Goal: Information Seeking & Learning: Find specific fact

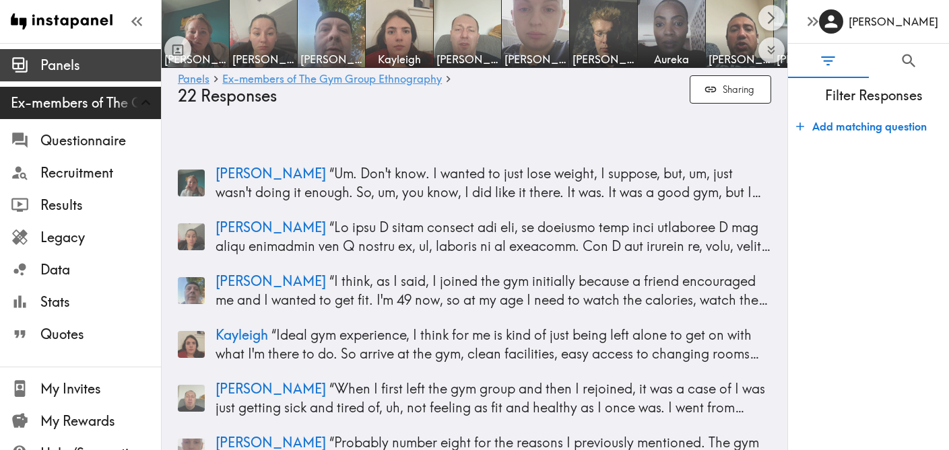
click at [59, 57] on span "Panels" at bounding box center [100, 65] width 121 height 19
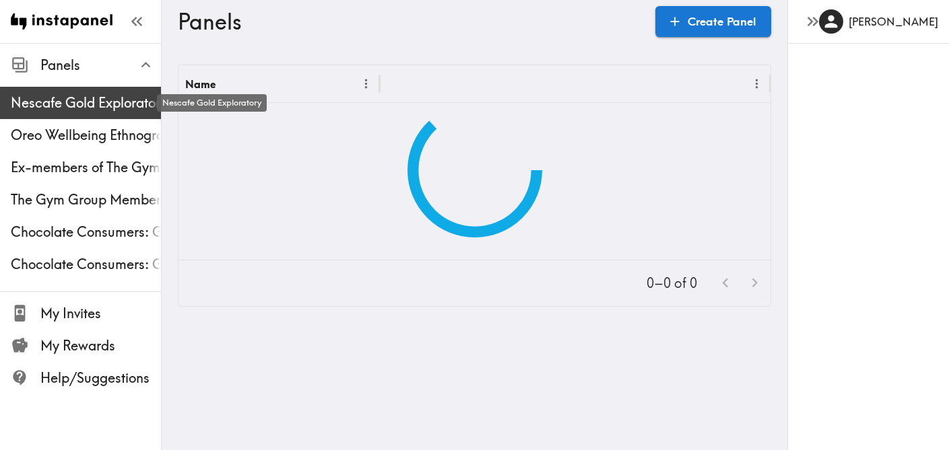
click at [76, 108] on span "Nescafe Gold Exploratory" at bounding box center [86, 103] width 150 height 19
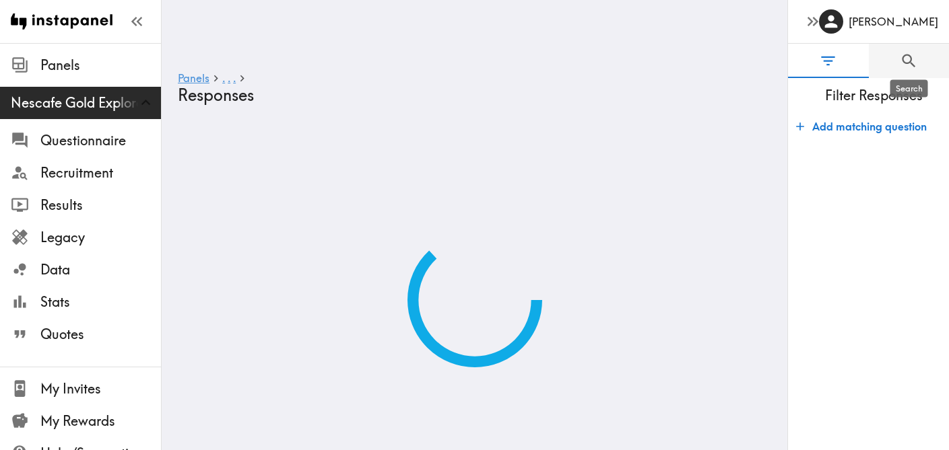
click at [906, 63] on icon "Search" at bounding box center [908, 60] width 13 height 13
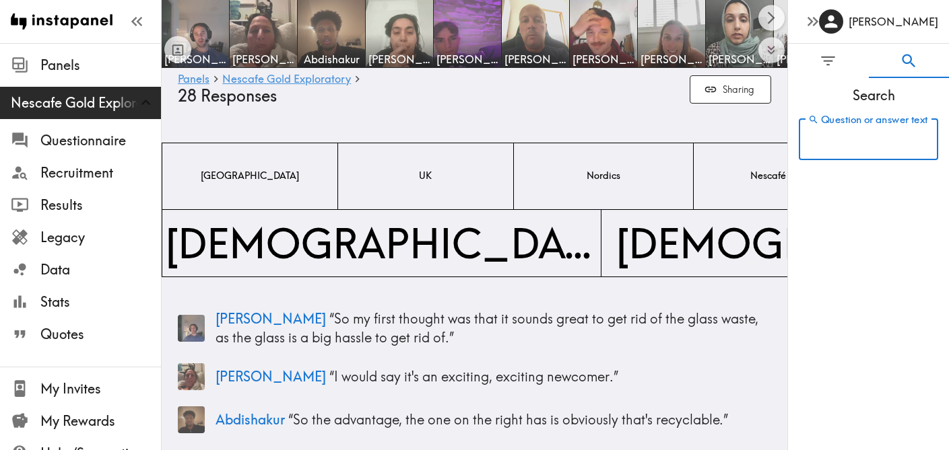
click at [867, 139] on input "Question or answer text" at bounding box center [868, 140] width 139 height 42
paste input "So first thing I think is like fair play. It's definitely a good move for the e…"
click at [884, 139] on input "So first thing I think is like fair play. It's definitely a good move for the e…" at bounding box center [849, 140] width 100 height 42
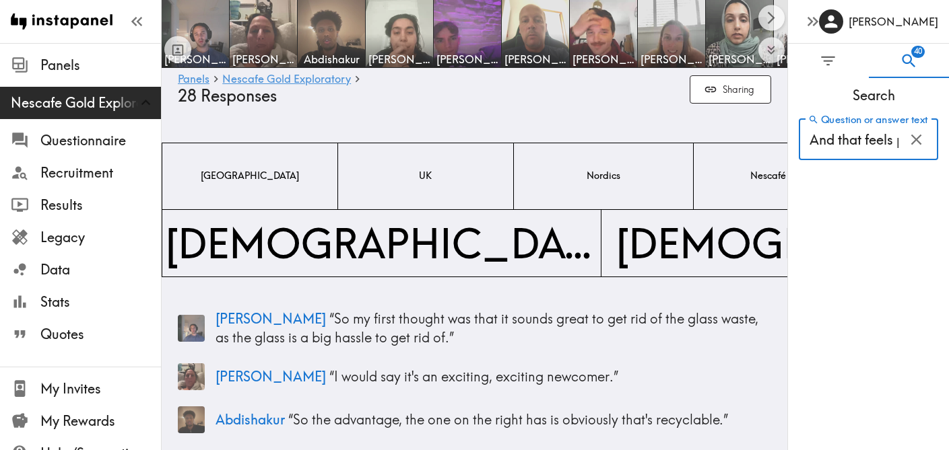
drag, startPoint x: 884, startPoint y: 139, endPoint x: 847, endPoint y: 139, distance: 37.0
click at [847, 140] on input "So first thing I think is like fair play. It's definitely a good move for the e…" at bounding box center [849, 140] width 100 height 42
click at [915, 57] on span "4" at bounding box center [918, 52] width 12 height 12
click at [873, 142] on input "So firsthat feels positive" at bounding box center [849, 140] width 100 height 42
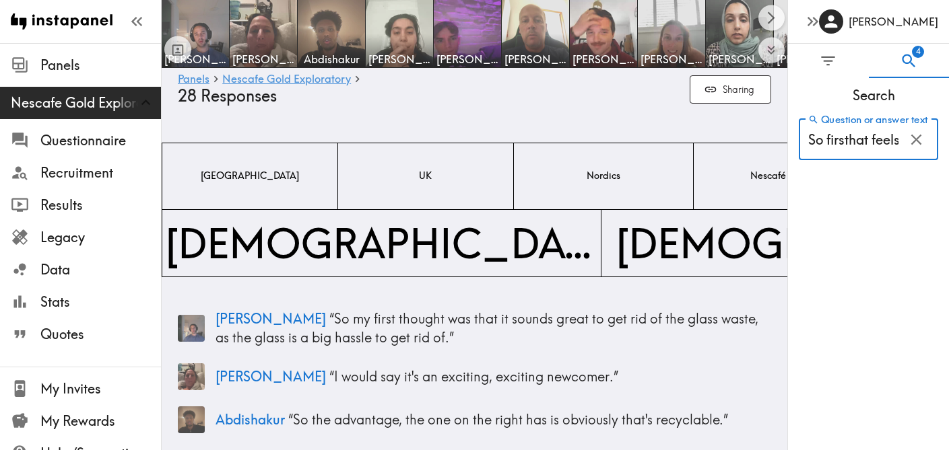
click at [873, 142] on input "So firsthat feels positive" at bounding box center [849, 140] width 100 height 42
click at [848, 141] on input "So firsthat feels positive" at bounding box center [849, 140] width 100 height 42
drag, startPoint x: 846, startPoint y: 139, endPoint x: 747, endPoint y: 139, distance: 99.7
type input "that feels positive"
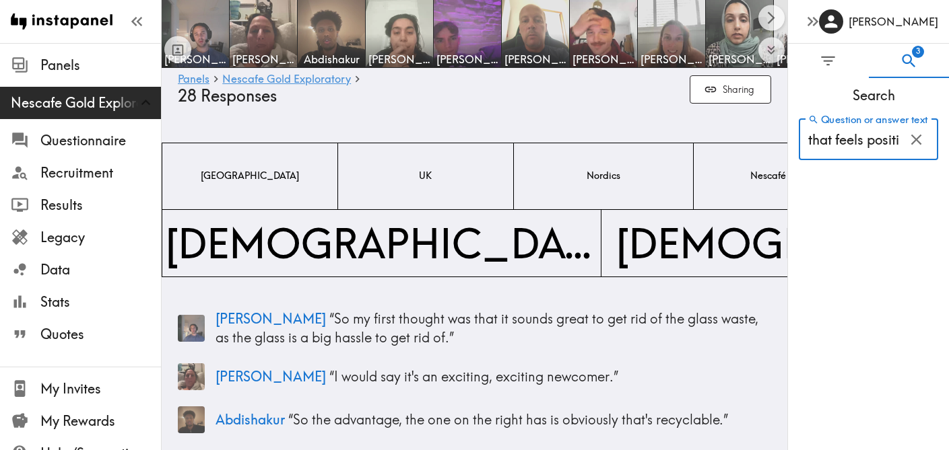
click at [893, 139] on input "that feels positive" at bounding box center [849, 140] width 100 height 42
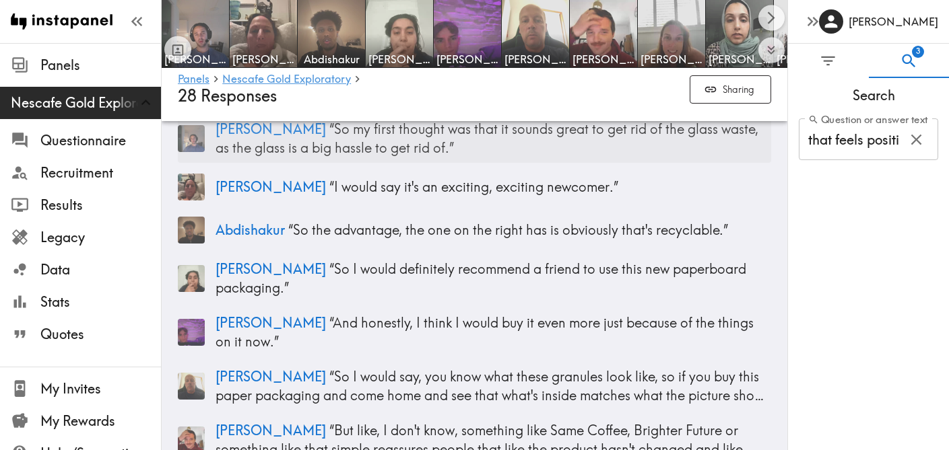
scroll to position [2, 0]
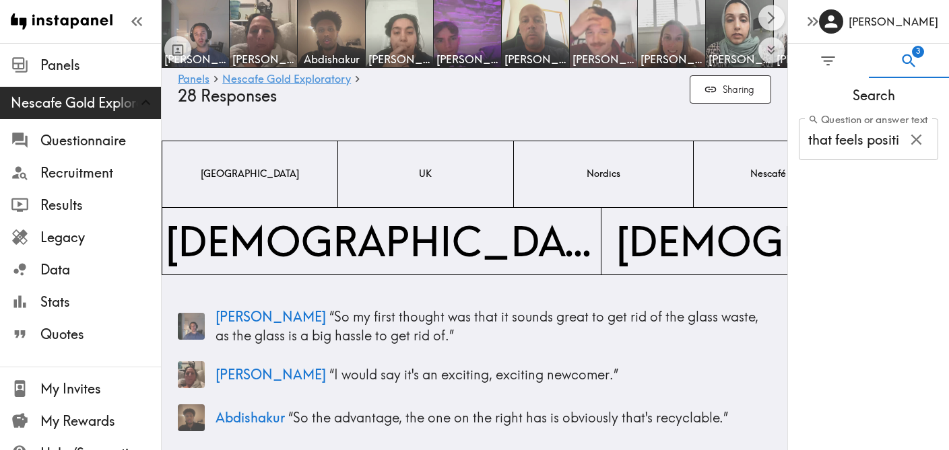
click at [602, 48] on img at bounding box center [603, 34] width 71 height 71
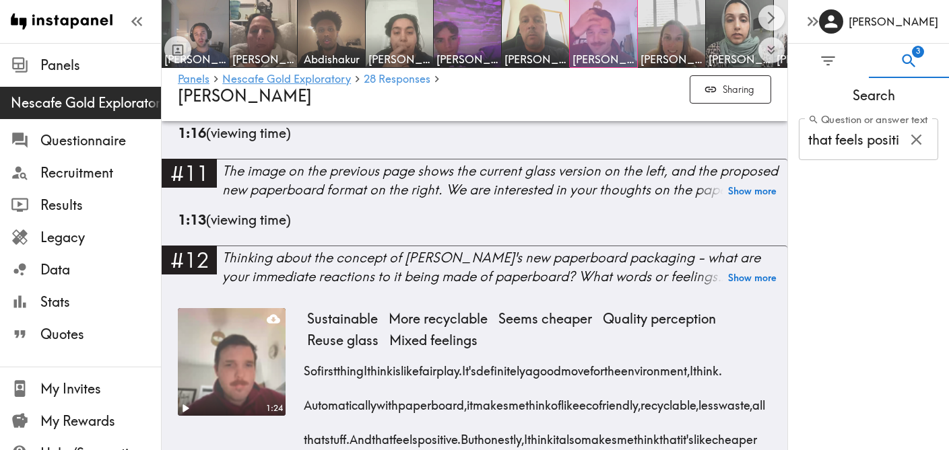
scroll to position [1516, 0]
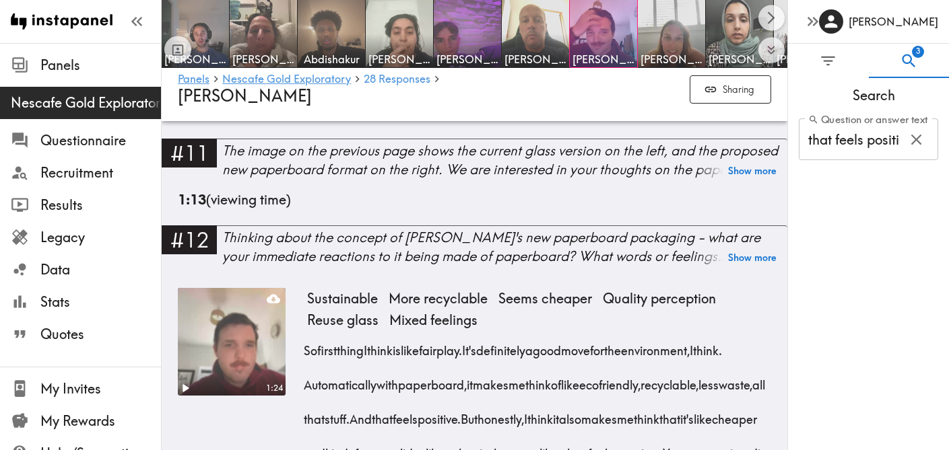
click at [230, 313] on video at bounding box center [231, 342] width 113 height 113
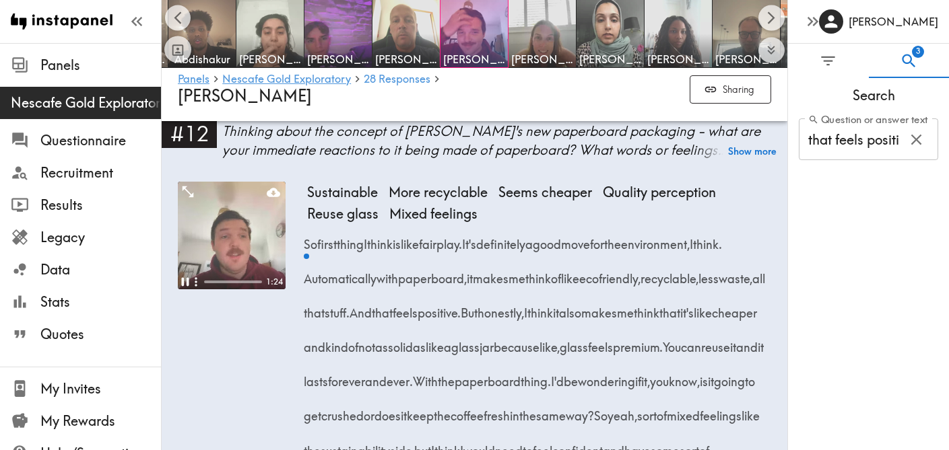
scroll to position [1615, 0]
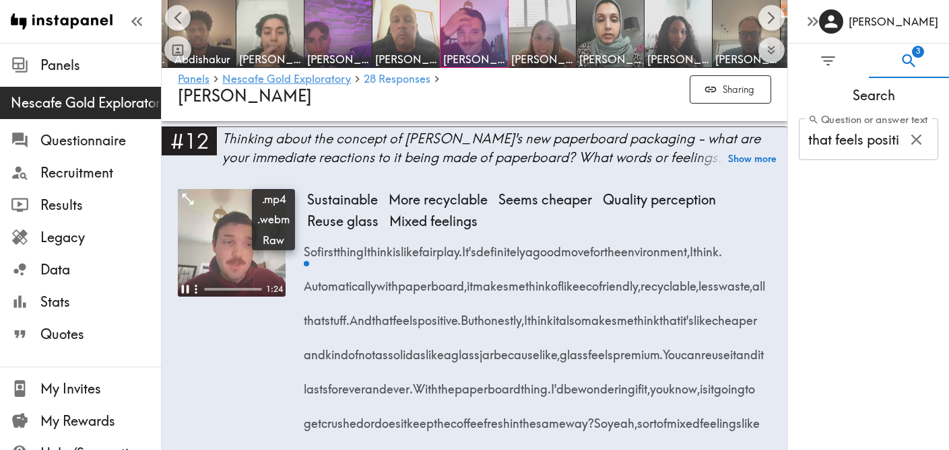
click at [271, 193] on icon at bounding box center [273, 199] width 13 height 13
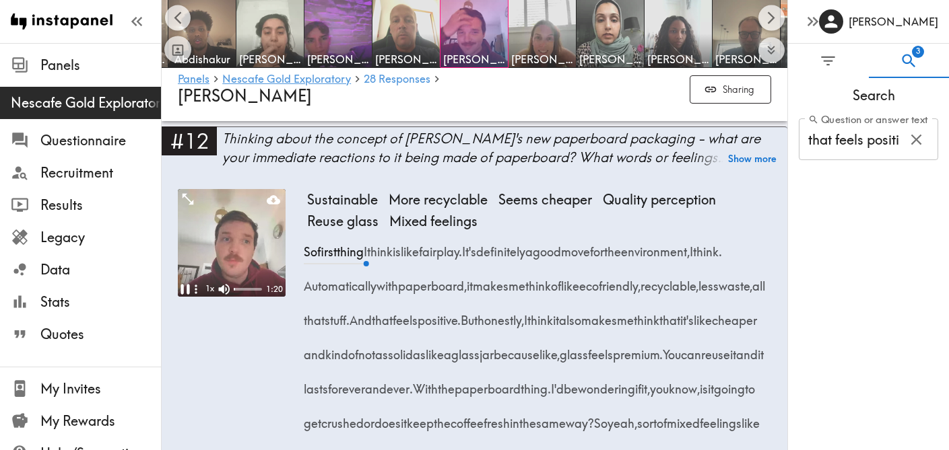
click at [183, 285] on icon "Pause" at bounding box center [184, 290] width 9 height 10
